Goal: Task Accomplishment & Management: Use online tool/utility

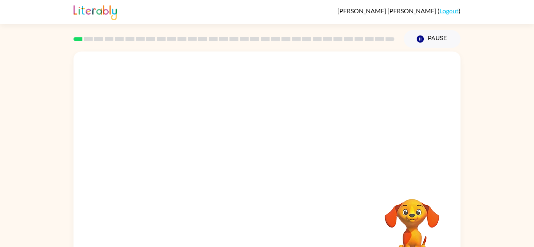
scroll to position [27, 0]
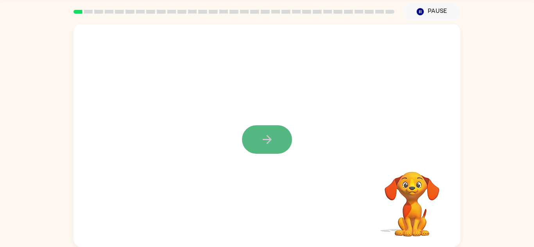
click at [279, 130] on button "button" at bounding box center [267, 139] width 50 height 29
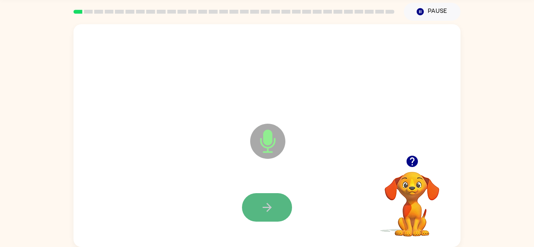
click at [279, 209] on button "button" at bounding box center [267, 207] width 50 height 29
click at [272, 213] on icon "button" at bounding box center [267, 208] width 14 height 14
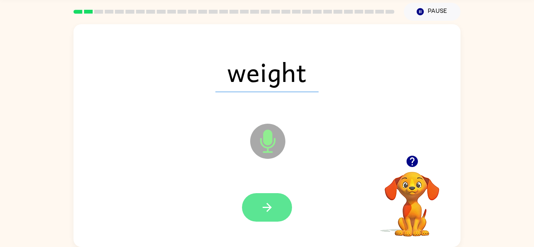
click at [276, 217] on button "button" at bounding box center [267, 207] width 50 height 29
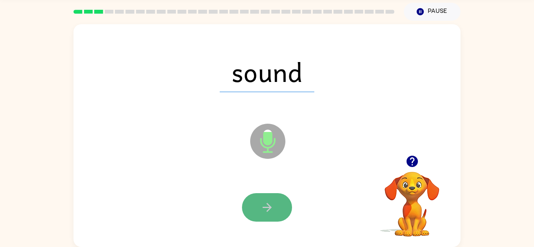
click at [276, 201] on button "button" at bounding box center [267, 207] width 50 height 29
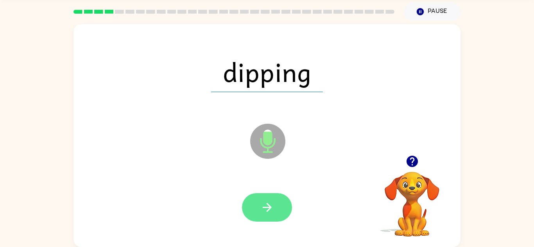
click at [277, 203] on button "button" at bounding box center [267, 207] width 50 height 29
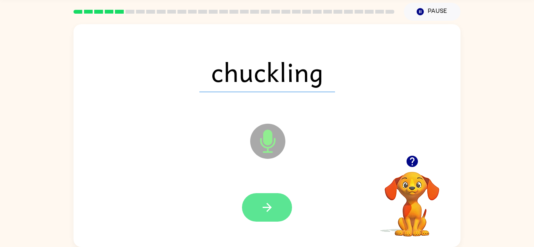
click at [280, 209] on button "button" at bounding box center [267, 207] width 50 height 29
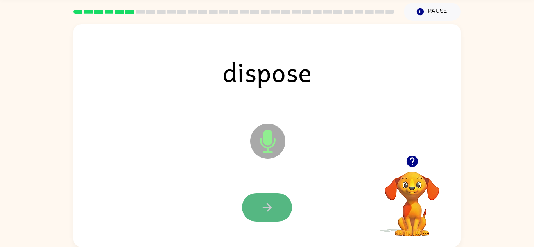
click at [256, 203] on button "button" at bounding box center [267, 207] width 50 height 29
click at [266, 220] on button "button" at bounding box center [267, 207] width 50 height 29
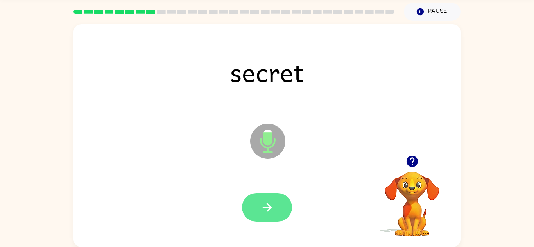
click at [286, 204] on button "button" at bounding box center [267, 207] width 50 height 29
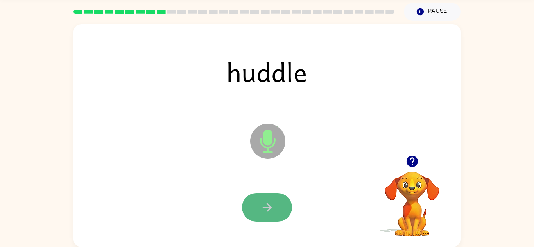
click at [282, 204] on button "button" at bounding box center [267, 207] width 50 height 29
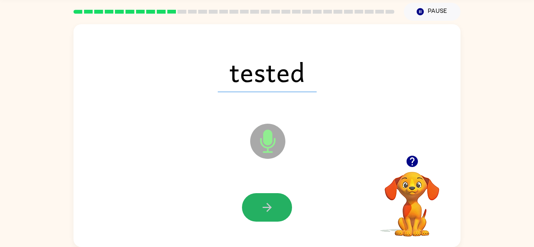
click at [282, 204] on button "button" at bounding box center [267, 207] width 50 height 29
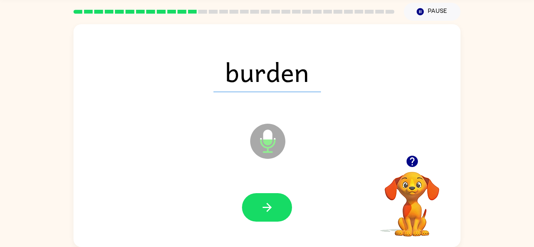
click at [282, 204] on button "button" at bounding box center [267, 207] width 50 height 29
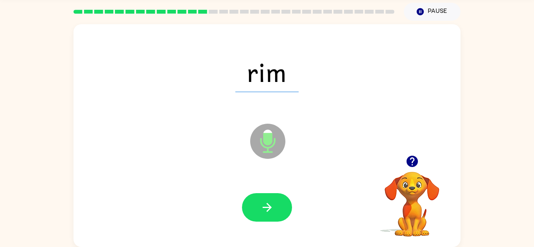
click at [282, 204] on button "button" at bounding box center [267, 207] width 50 height 29
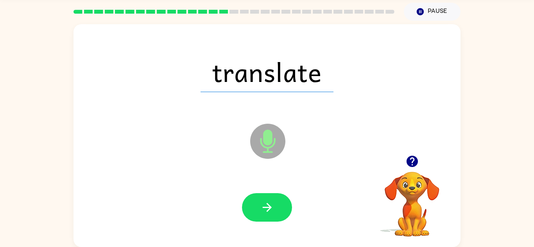
click at [282, 204] on button "button" at bounding box center [267, 207] width 50 height 29
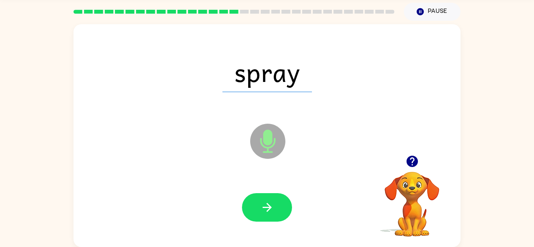
click at [282, 204] on button "button" at bounding box center [267, 207] width 50 height 29
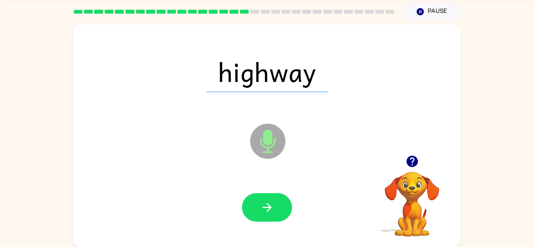
click at [282, 204] on button "button" at bounding box center [267, 207] width 50 height 29
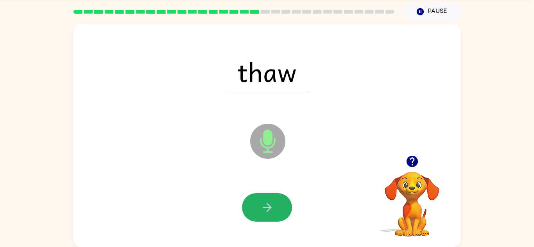
click at [282, 204] on button "button" at bounding box center [267, 207] width 50 height 29
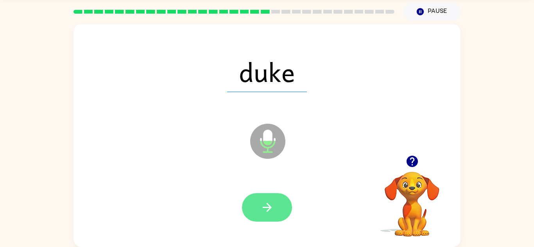
click at [282, 204] on button "button" at bounding box center [267, 207] width 50 height 29
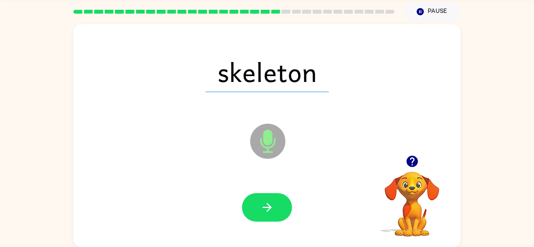
click at [282, 204] on button "button" at bounding box center [267, 207] width 50 height 29
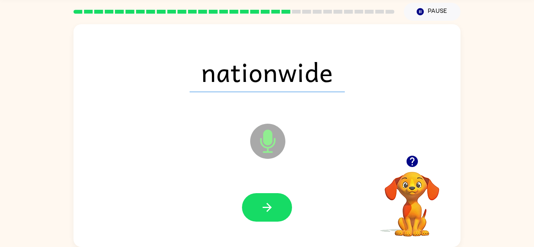
click at [282, 204] on button "button" at bounding box center [267, 207] width 50 height 29
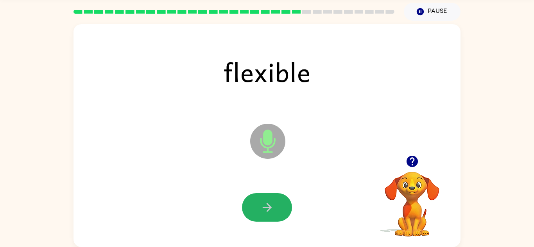
click at [282, 204] on button "button" at bounding box center [267, 207] width 50 height 29
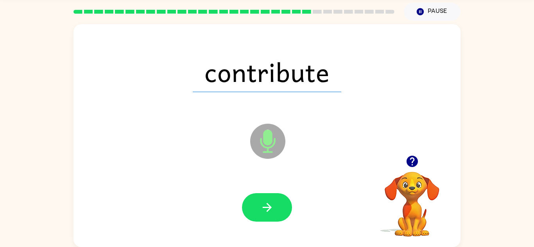
click at [282, 204] on button "button" at bounding box center [267, 207] width 50 height 29
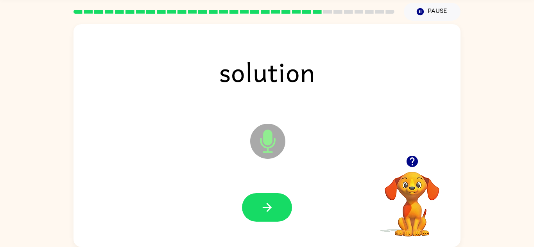
click at [282, 204] on button "button" at bounding box center [267, 207] width 50 height 29
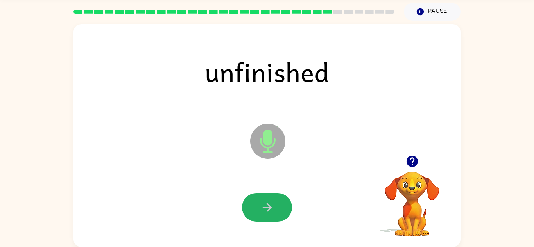
click at [282, 204] on button "button" at bounding box center [267, 207] width 50 height 29
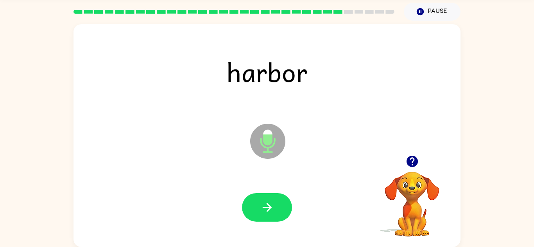
click at [282, 204] on button "button" at bounding box center [267, 207] width 50 height 29
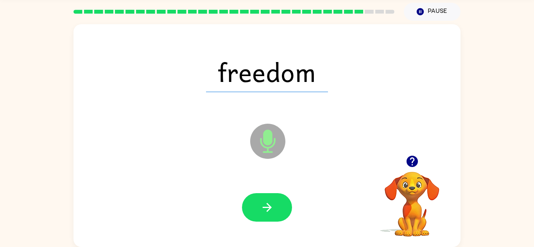
click at [282, 204] on button "button" at bounding box center [267, 207] width 50 height 29
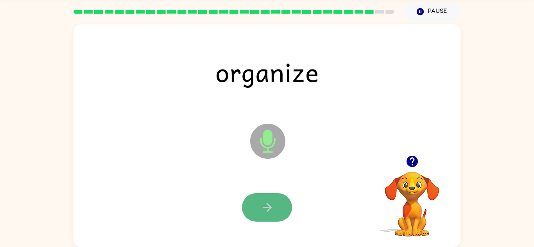
click at [270, 208] on icon "button" at bounding box center [266, 207] width 9 height 9
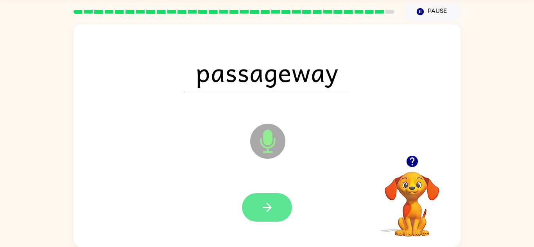
click at [286, 208] on button "button" at bounding box center [267, 207] width 50 height 29
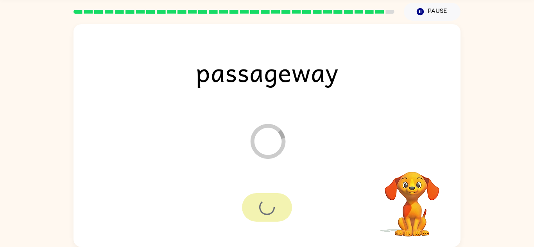
scroll to position [13, 0]
